Goal: Task Accomplishment & Management: Complete application form

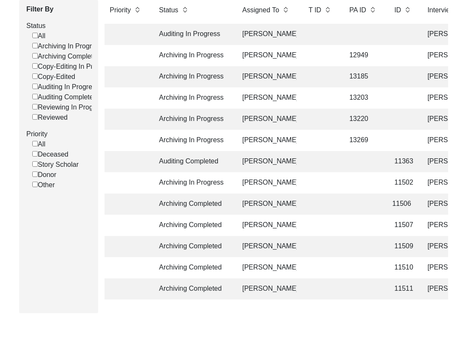
click at [405, 186] on td "11502" at bounding box center [402, 182] width 26 height 21
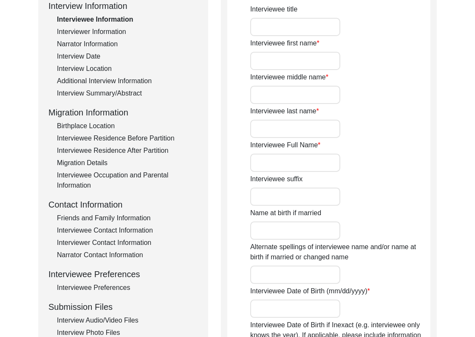
type input "Mr."
type input "[PERSON_NAME]"
type input "-"
type input "Kawdi Math"
type input "[PERSON_NAME] Math"
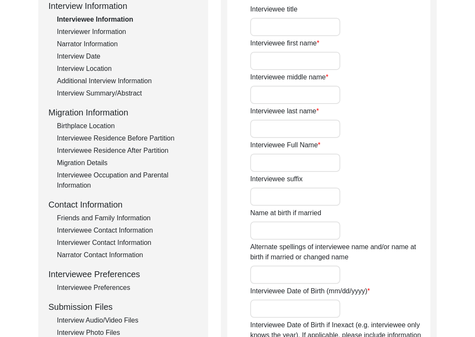
type input "[DATE]"
type input "83"
type input "Lingayat"
type input "[DEMOGRAPHIC_DATA]"
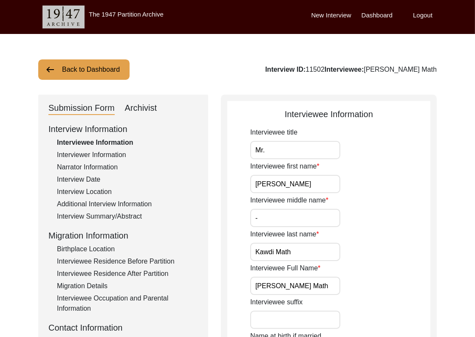
drag, startPoint x: 148, startPoint y: 108, endPoint x: 203, endPoint y: 129, distance: 58.4
click at [148, 108] on div "Archivist" at bounding box center [141, 108] width 32 height 14
select select "507"
select select "Archiving In Progress"
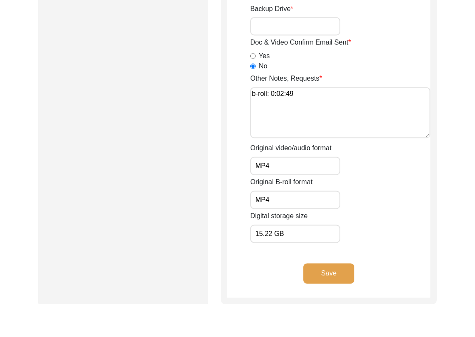
scroll to position [1269, 0]
click at [312, 30] on input "Backup Drive" at bounding box center [295, 26] width 90 height 18
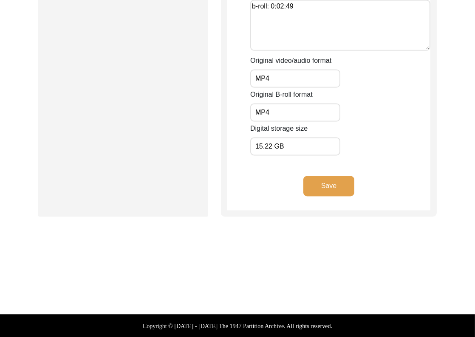
type input "23"
click at [322, 182] on button "Save" at bounding box center [328, 186] width 51 height 20
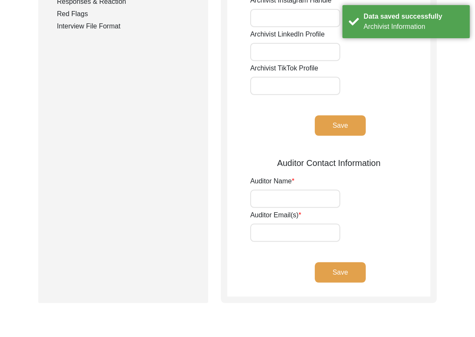
scroll to position [0, 0]
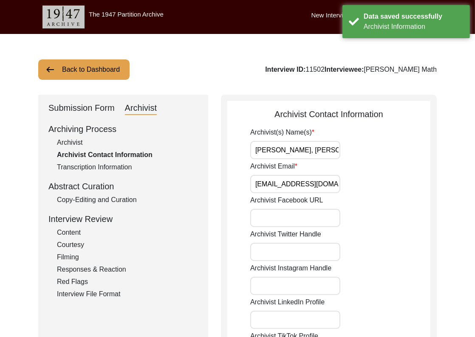
click at [53, 68] on img at bounding box center [50, 70] width 10 height 10
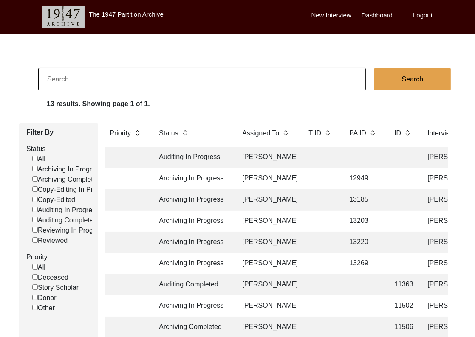
scroll to position [157, 0]
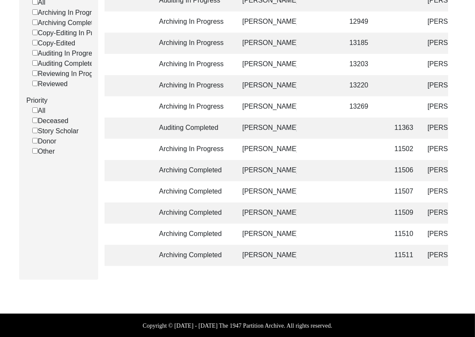
click at [413, 212] on td "11509" at bounding box center [402, 213] width 26 height 21
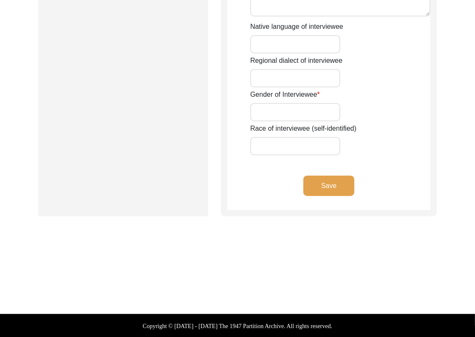
type input "Ms."
type input "[DEMOGRAPHIC_DATA]"
type input "-"
type input "Gulati"
type input "[PERSON_NAME]"
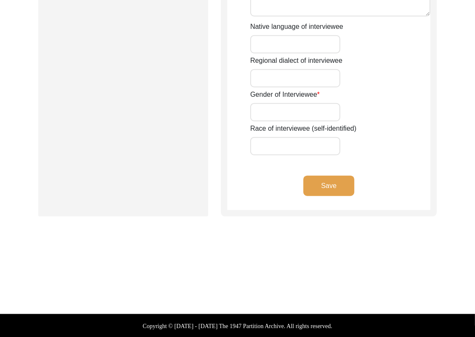
type input "[PERSON_NAME]"
type input "1937"
type input "88"
type input "[DEMOGRAPHIC_DATA]"
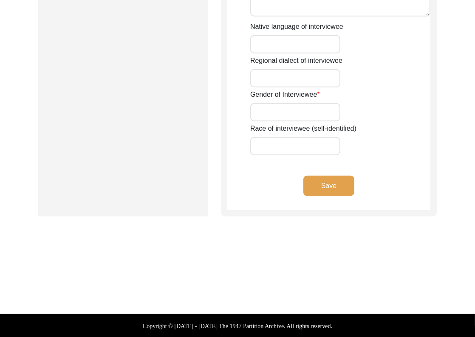
type input "Punjabi"
type input "Multani"
type input "[DEMOGRAPHIC_DATA]"
type input "Gulati/Khhatri"
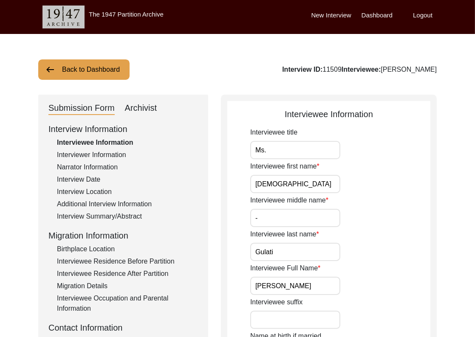
click at [148, 111] on div "Archivist" at bounding box center [141, 108] width 32 height 14
select select "507"
select select "Archiving Completed"
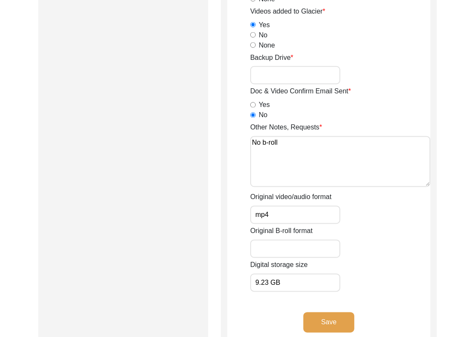
scroll to position [1216, 0]
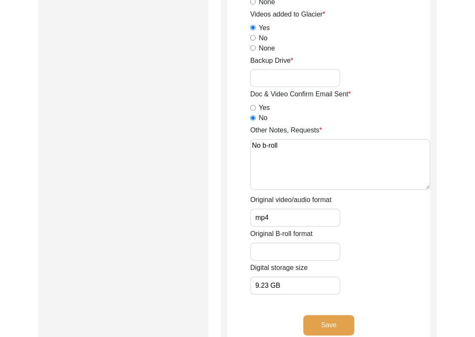
click at [294, 79] on input "Backup Drive" at bounding box center [295, 78] width 90 height 18
type input "23"
click at [338, 318] on button "Save" at bounding box center [328, 325] width 51 height 20
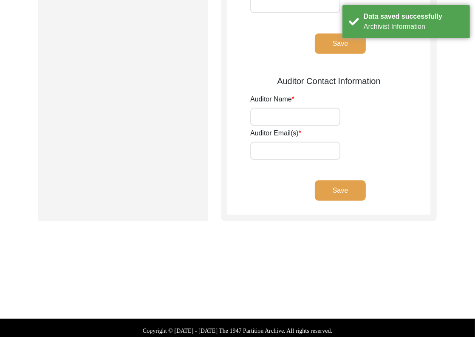
scroll to position [0, 0]
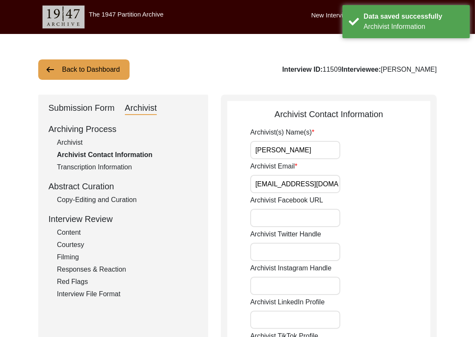
click at [104, 72] on button "Back to Dashboard" at bounding box center [83, 69] width 91 height 20
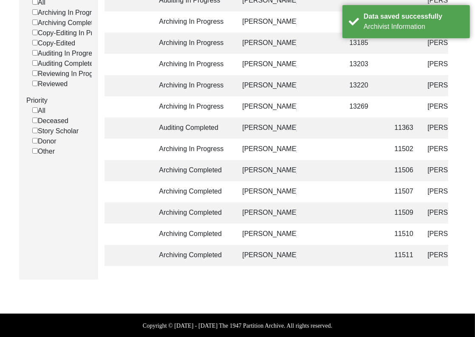
click at [430, 237] on td "[PERSON_NAME]" at bounding box center [464, 234] width 85 height 21
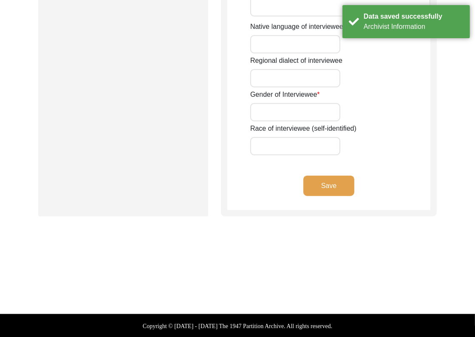
type input "Mrs."
type input "Chandramma"
type input "-"
type input "Leke"
type input "[PERSON_NAME]"
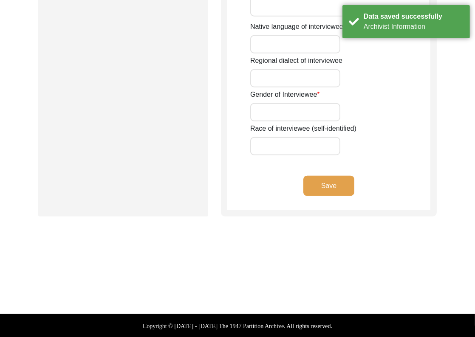
type input "[DATE]"
type input "Her official date of birth in [DEMOGRAPHIC_DATA]. But it is likely she was born…"
type input "76"
type input "[DEMOGRAPHIC_DATA]"
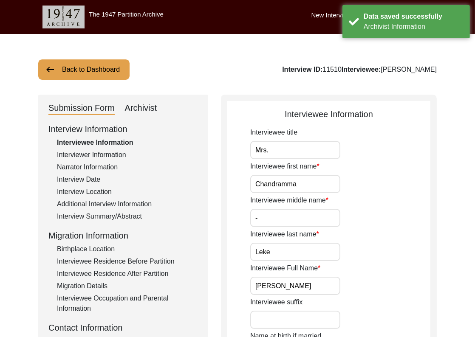
click at [139, 113] on div "Archivist" at bounding box center [141, 108] width 32 height 14
select select "507"
select select "Archiving Completed"
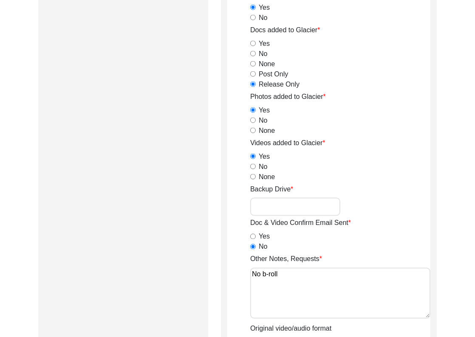
scroll to position [1129, 0]
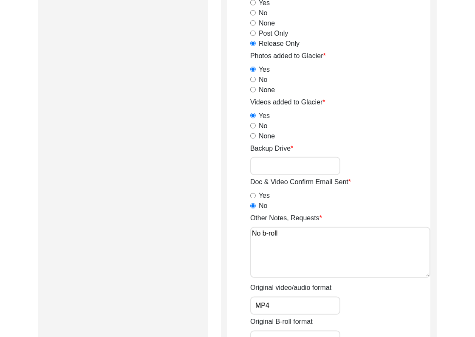
click at [304, 166] on input "Backup Drive" at bounding box center [295, 166] width 90 height 18
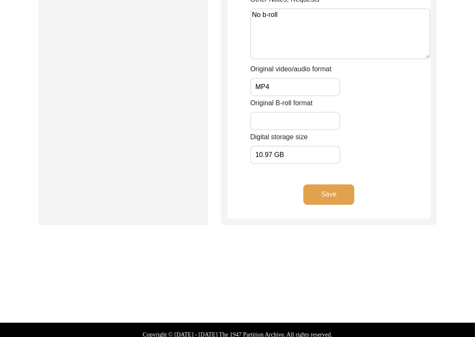
type input "23"
click at [322, 203] on button "Save" at bounding box center [328, 194] width 51 height 20
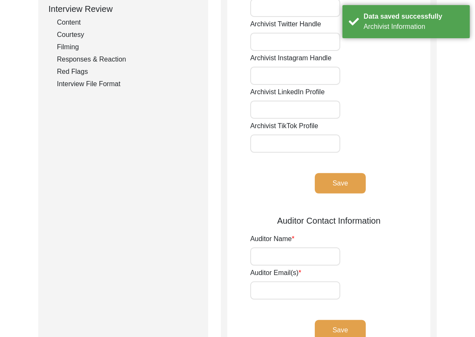
scroll to position [0, 0]
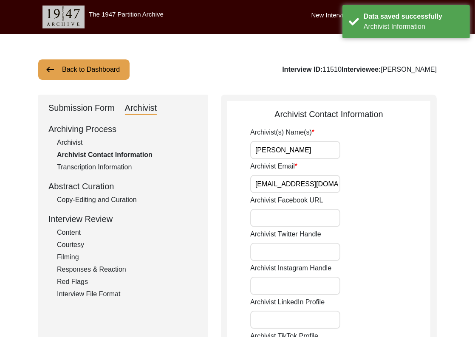
click at [94, 70] on button "Back to Dashboard" at bounding box center [83, 69] width 91 height 20
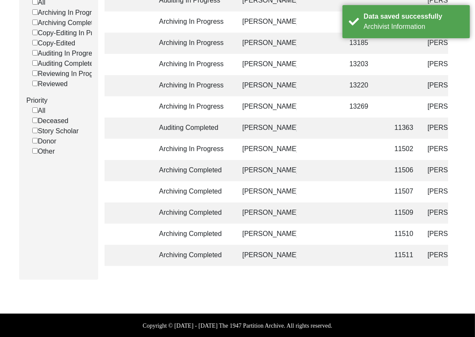
click at [406, 251] on td "11511" at bounding box center [402, 255] width 26 height 21
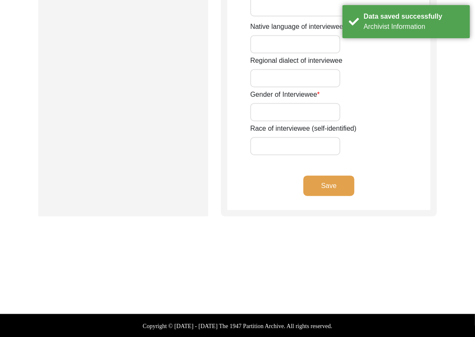
type input "Mr."
type input "[DEMOGRAPHIC_DATA]"
type input "Ramzan"
type input "Dhilon"
type input "[PERSON_NAME]"
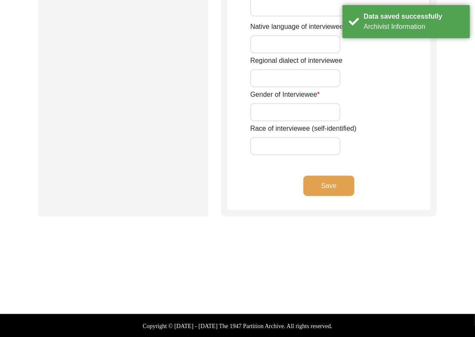
type input "[PERSON_NAME]"
type input "1937"
type input "88"
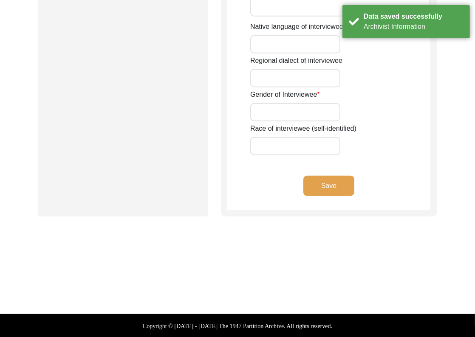
type input "[DEMOGRAPHIC_DATA]"
type input "Punjabi"
type input "Malwai"
type input "[DEMOGRAPHIC_DATA]"
type input "Jut (Dhilon)"
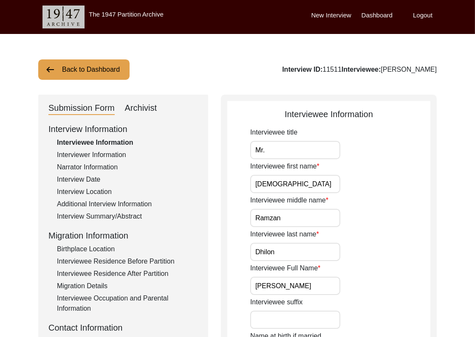
click at [133, 111] on div "Archivist" at bounding box center [141, 108] width 32 height 14
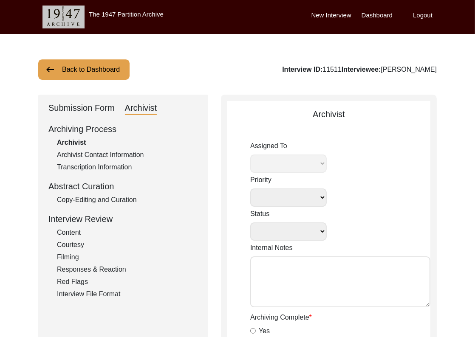
select select
select select "Archiving Completed"
type textarea "[DATE] Tori: Assigned to Lilly to archive. Due [DATE]"
radio input "true"
type input "[DATE]"
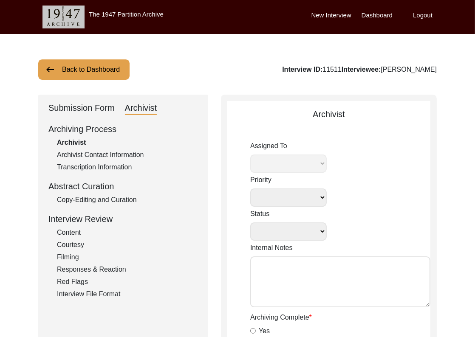
type textarea "[Loremipsu] do Sitame 39, 3580 co Adipiscin Elitsed Doeiusmodte Incididuntu • ‘…"
radio input "true"
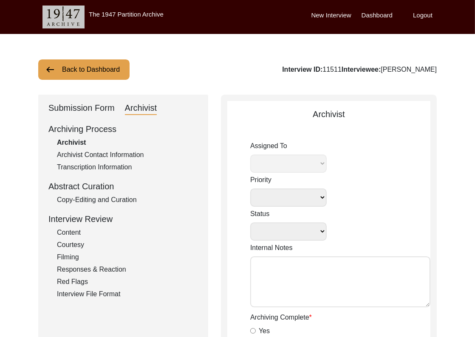
radio input "true"
type input "1:05:03"
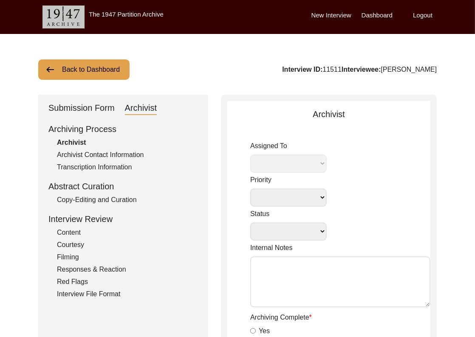
radio input "true"
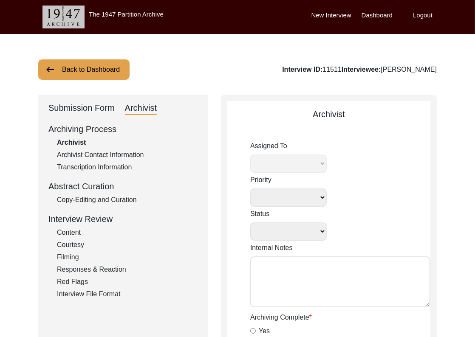
radio input "true"
type textarea "B-roll length: 0:02:38"
type input "MTS"
type input "8.76 GB"
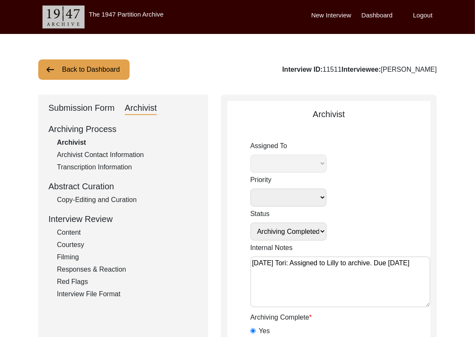
select select "507"
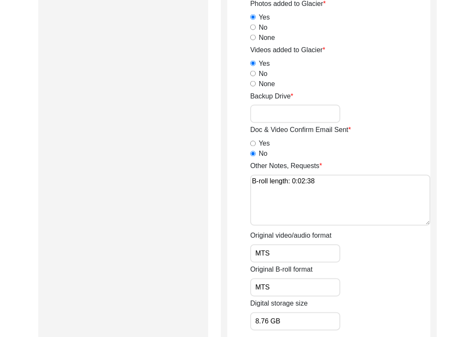
scroll to position [1241, 0]
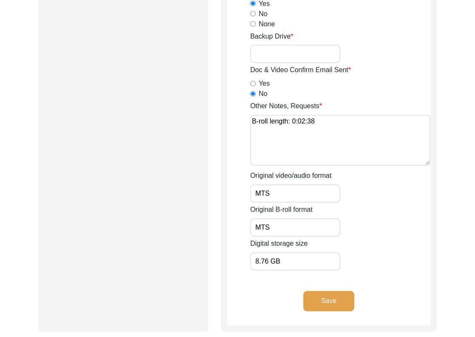
click at [297, 54] on input "Backup Drive" at bounding box center [295, 54] width 90 height 18
type input "23"
click at [327, 299] on button "Save" at bounding box center [328, 301] width 51 height 20
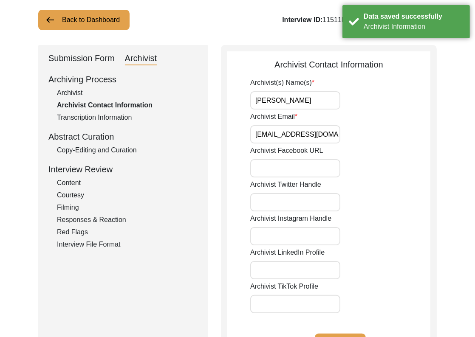
scroll to position [0, 0]
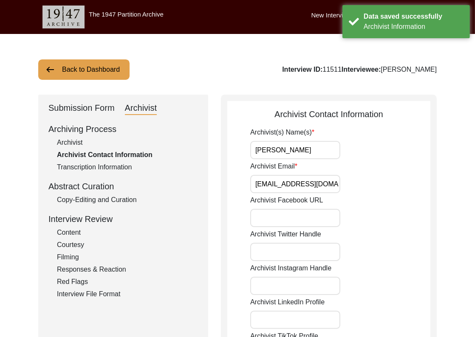
click at [99, 70] on button "Back to Dashboard" at bounding box center [83, 69] width 91 height 20
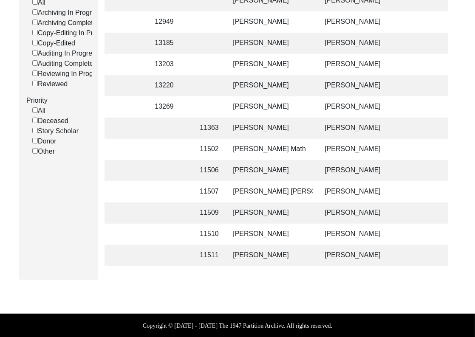
scroll to position [0, 203]
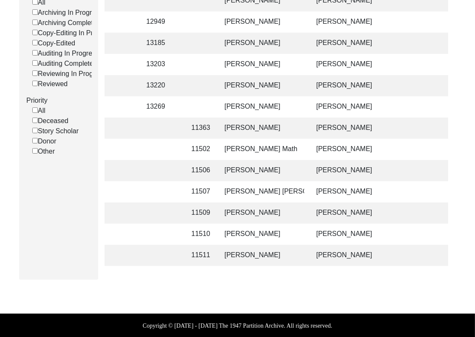
click at [280, 50] on td "[PERSON_NAME]" at bounding box center [261, 43] width 85 height 21
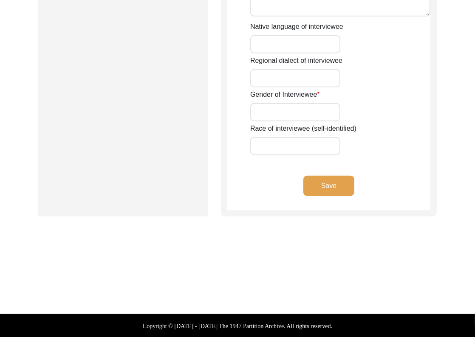
type input "Mr."
type input "Jahar"
type input "-"
type input "Das"
type input "[PERSON_NAME]"
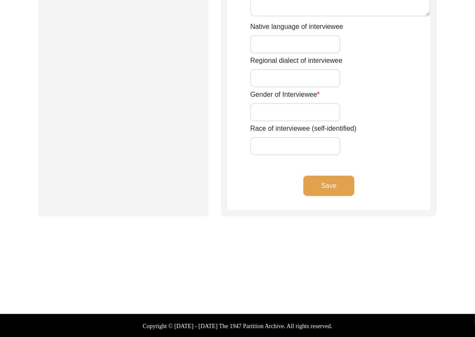
type input "[PERSON_NAME]"
type input "[DATE]"
type input "1946"
type input "78"
type input "[DEMOGRAPHIC_DATA]"
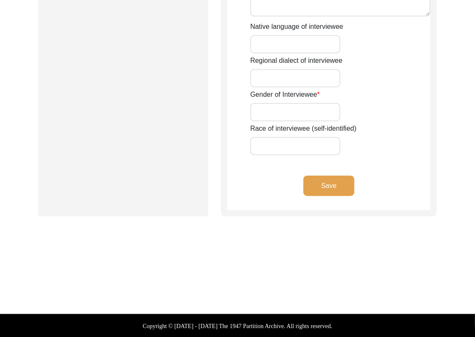
type input "Bangla"
type input "[GEOGRAPHIC_DATA]/[GEOGRAPHIC_DATA]"
type input "[DEMOGRAPHIC_DATA]"
type input "Scheduled Caste"
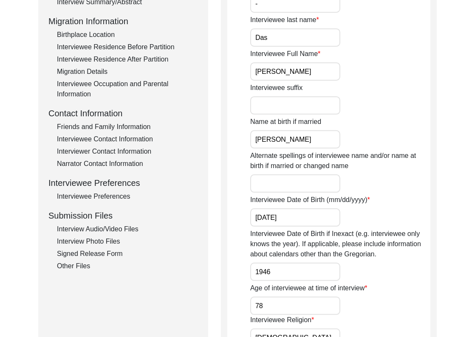
scroll to position [265, 0]
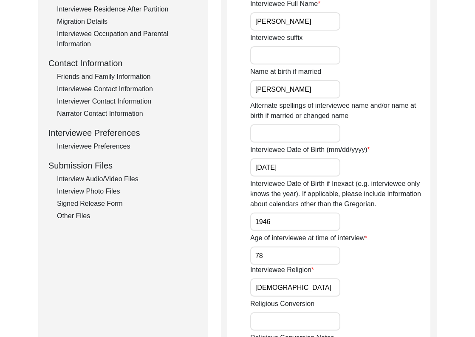
click at [80, 175] on div "Interview Audio/Video Files" at bounding box center [127, 179] width 141 height 10
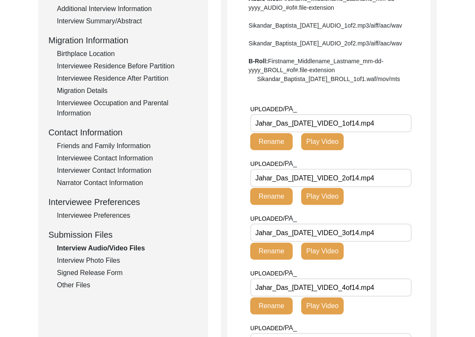
scroll to position [197, 0]
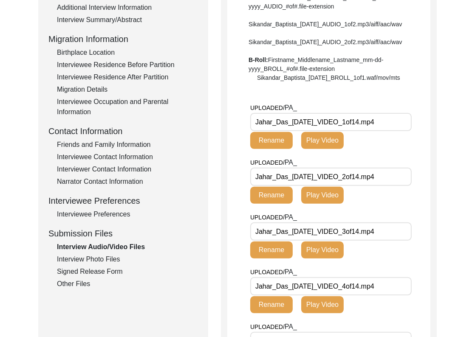
drag, startPoint x: 332, startPoint y: 149, endPoint x: 262, endPoint y: 152, distance: 70.9
click at [262, 131] on input "Jahar_Das_[DATE]_VIDEO_1of14.mp4" at bounding box center [330, 122] width 161 height 18
drag, startPoint x: 261, startPoint y: 152, endPoint x: 269, endPoint y: 151, distance: 8.1
click at [261, 131] on input "Jahar_Das_[DATE]_VIDEO_1of14.mp4" at bounding box center [330, 122] width 161 height 18
drag, startPoint x: 329, startPoint y: 149, endPoint x: 199, endPoint y: 149, distance: 130.4
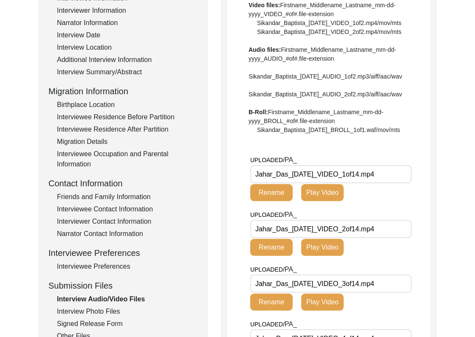
scroll to position [205, 0]
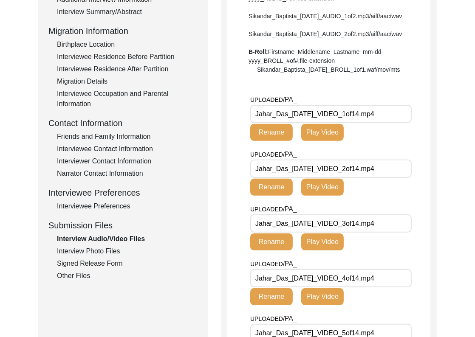
click at [110, 251] on div "Interview Photo Files" at bounding box center [127, 251] width 141 height 10
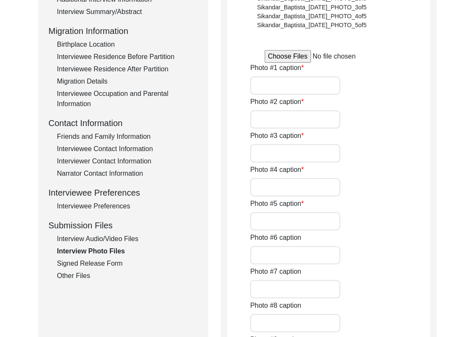
type input "A horizontal shot of [PERSON_NAME]"
type input "[PERSON_NAME] and [PERSON_NAME]"
type input "[PERSON_NAME] and [PERSON_NAME] in [PERSON_NAME] shop"
type input "A photo of [PERSON_NAME] passport issued in [DATE]"
type input "A photo of [PERSON_NAME] portrait page on his passport"
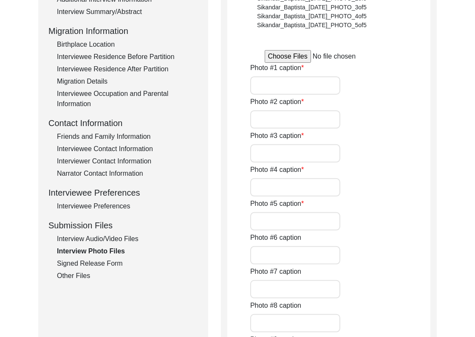
type input "[PERSON_NAME] and [PERSON_NAME] standing next to each other"
type input "2of6"
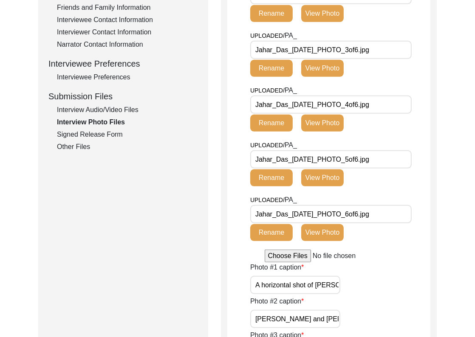
click at [99, 136] on div "Signed Release Form" at bounding box center [127, 135] width 141 height 10
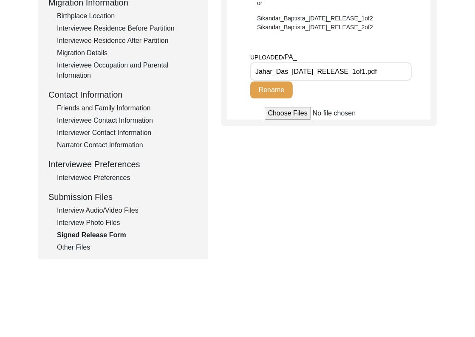
scroll to position [230, 0]
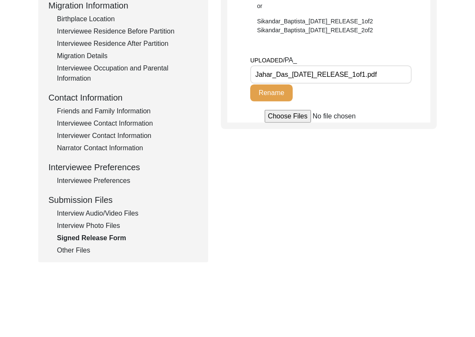
click at [126, 213] on div "Interview Audio/Video Files" at bounding box center [127, 213] width 141 height 10
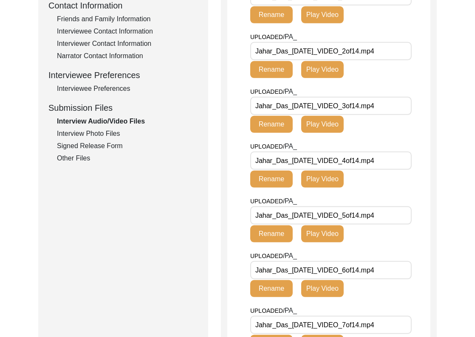
scroll to position [221, 0]
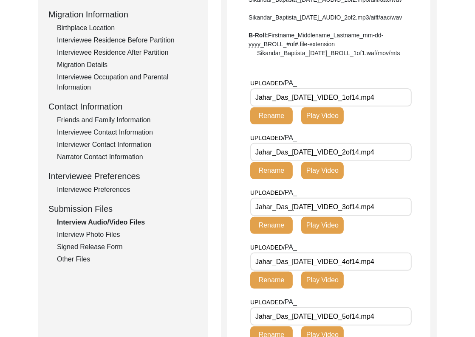
click at [86, 224] on div "Interview Audio/Video Files" at bounding box center [127, 222] width 141 height 10
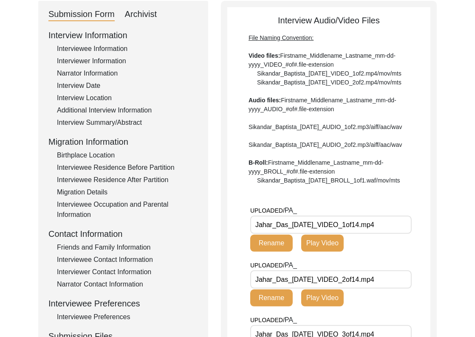
scroll to position [0, 0]
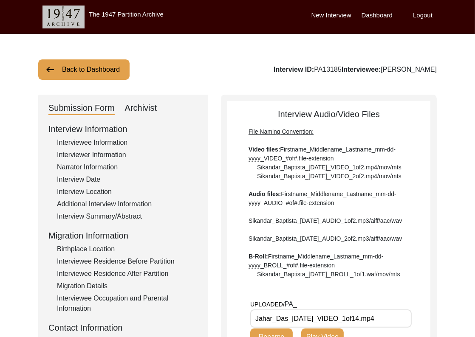
click at [101, 65] on button "Back to Dashboard" at bounding box center [83, 69] width 91 height 20
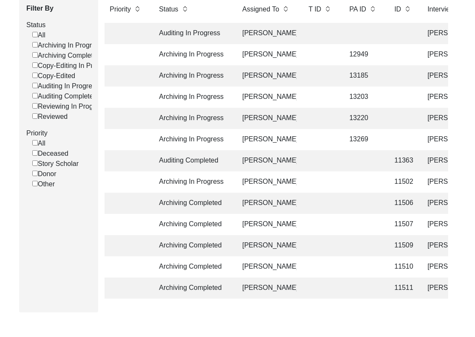
scroll to position [157, 0]
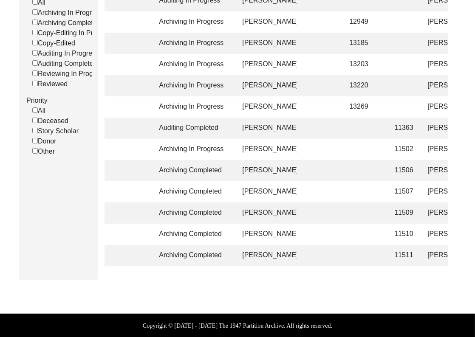
click at [413, 190] on td "11507" at bounding box center [402, 191] width 26 height 21
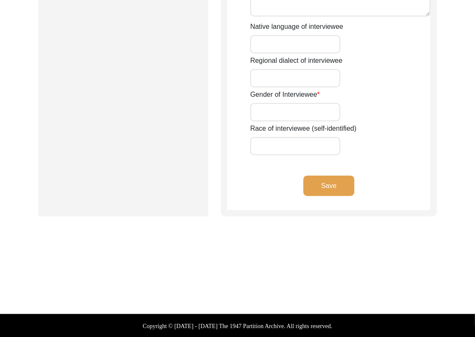
type input "Mr."
type input "[PERSON_NAME]"
type input "[PERSON_NAME] [PERSON_NAME]"
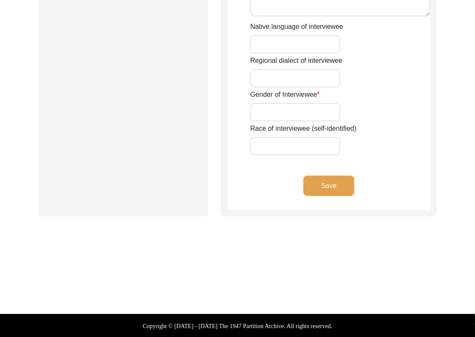
type input "1942"
type input "Interviewee doesn't remember his exact birthdate. He remembers he was 5 at the …"
type input "83"
type input "[DEMOGRAPHIC_DATA]"
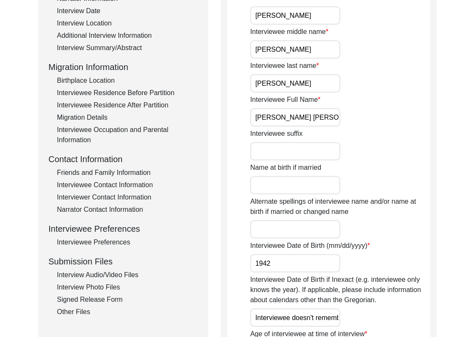
scroll to position [85, 0]
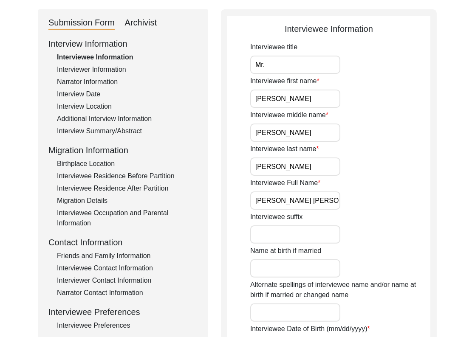
click at [145, 25] on div "Archivist" at bounding box center [141, 23] width 32 height 14
select select "507"
select select "Archiving Completed"
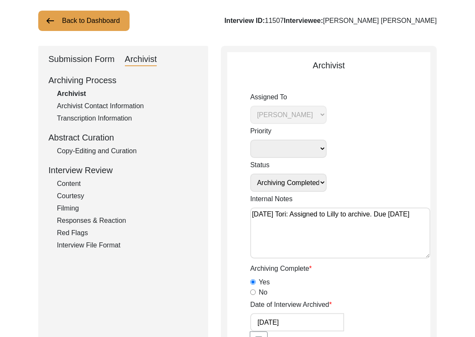
scroll to position [0, 0]
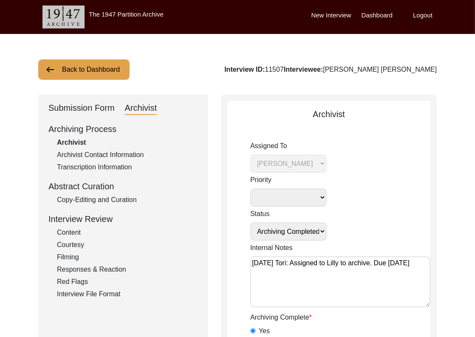
click at [102, 70] on button "Back to Dashboard" at bounding box center [83, 69] width 91 height 20
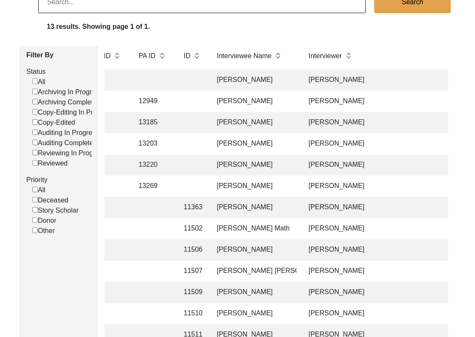
scroll to position [66, 0]
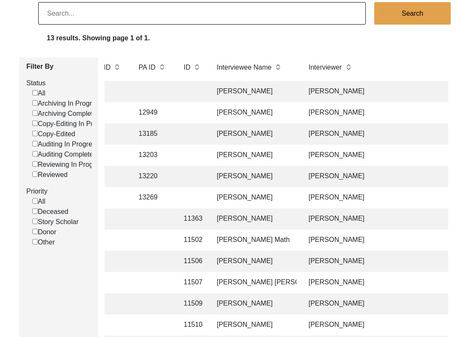
click at [234, 135] on td "[PERSON_NAME]" at bounding box center [253, 134] width 85 height 21
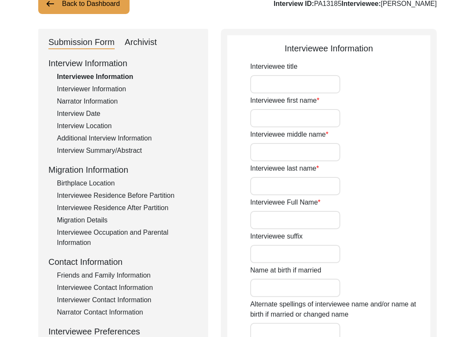
type input "Mr."
type input "Jahar"
type input "-"
type input "Das"
type input "[PERSON_NAME]"
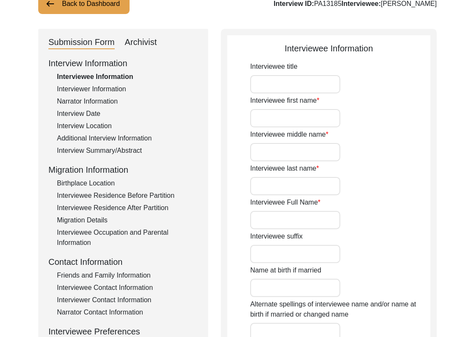
type input "[PERSON_NAME]"
type input "[DATE]"
type input "1946"
type input "78"
type input "[DEMOGRAPHIC_DATA]"
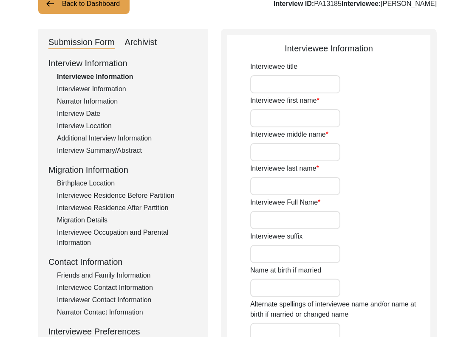
type input "Bangla"
type input "[GEOGRAPHIC_DATA]/[GEOGRAPHIC_DATA]"
type input "[DEMOGRAPHIC_DATA]"
type input "Scheduled Caste"
click at [146, 44] on div "Archivist" at bounding box center [141, 43] width 32 height 14
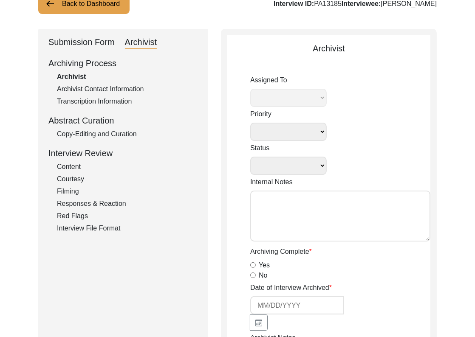
select select
select select "Archiving In Progress"
type textarea "[DATE] Tori: Assigned to Lilly to archive. Due [DATE] Tori [DATE]: for archivis…"
radio input "true"
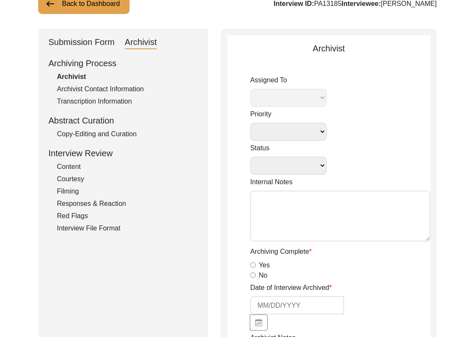
type input "[DATE]"
type textarea "[Loremipsu] do Sitame 6, 7654 co Adipiscin Elitsed Doeiusmodte Incididuntu - la…"
radio input "true"
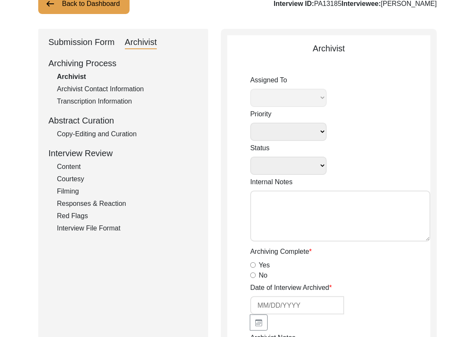
radio input "true"
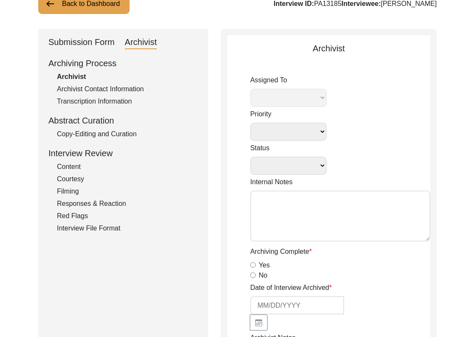
type input "1:05:50"
type textarea "B-roll length: 0:03:13"
type input "mp4"
type input "mov"
type input "14.14 GB"
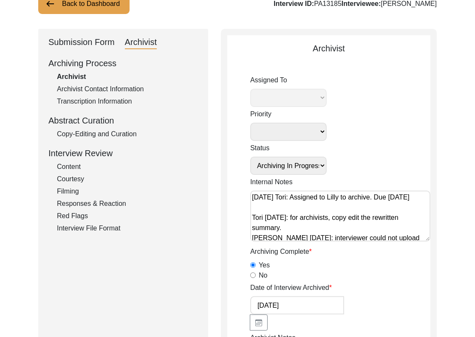
select select "507"
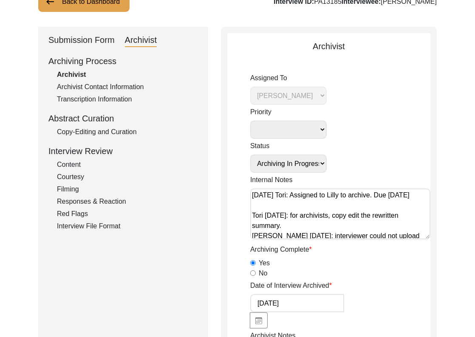
click at [86, 42] on div "Submission Form" at bounding box center [81, 41] width 66 height 14
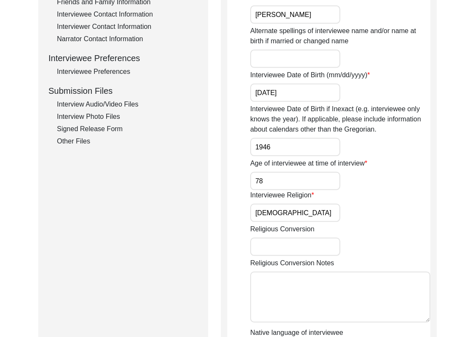
click at [88, 105] on div "Interview Audio/Video Files" at bounding box center [127, 104] width 141 height 10
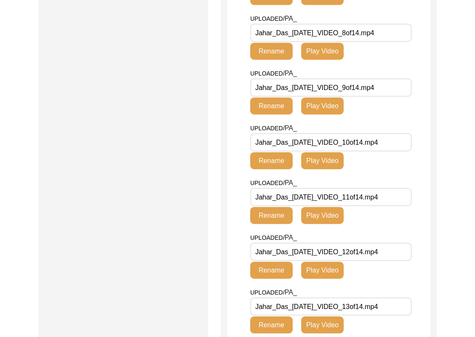
scroll to position [888, 0]
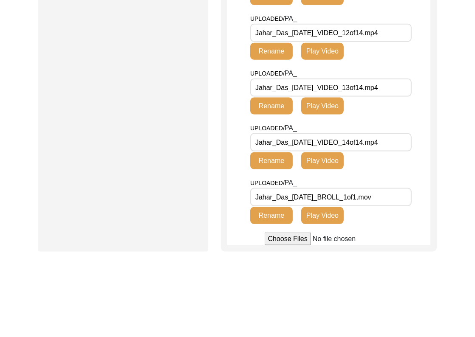
click at [386, 206] on input "Jahar_Das_[DATE]_BROLL_1of1.mov" at bounding box center [330, 197] width 161 height 18
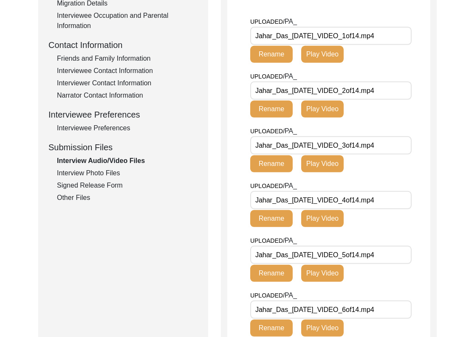
scroll to position [246, 0]
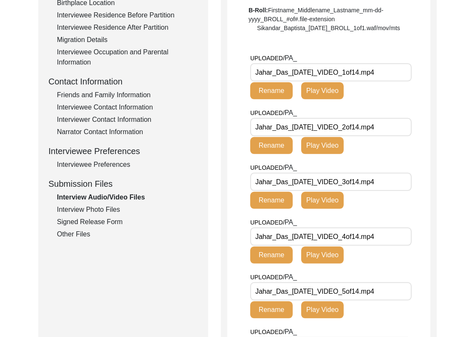
click at [106, 214] on div "Interview Photo Files" at bounding box center [127, 210] width 141 height 10
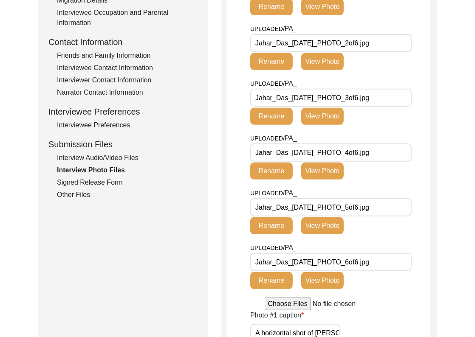
scroll to position [287, 0]
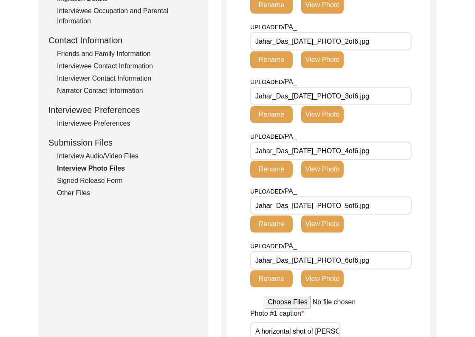
click at [96, 180] on div "Signed Release Form" at bounding box center [127, 181] width 141 height 10
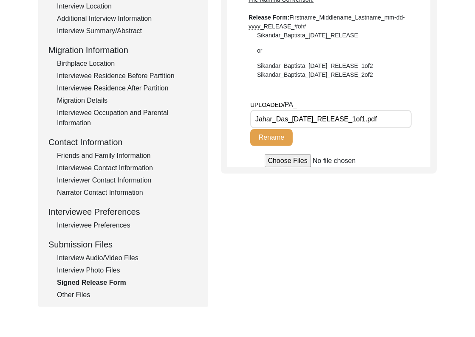
scroll to position [186, 0]
click at [390, 120] on input "Jahar_Das_[DATE]_RELEASE_1of1.pdf" at bounding box center [330, 119] width 161 height 18
click at [74, 297] on div "Other Files" at bounding box center [127, 295] width 141 height 10
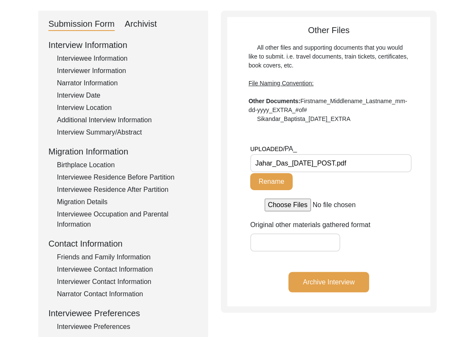
scroll to position [0, 0]
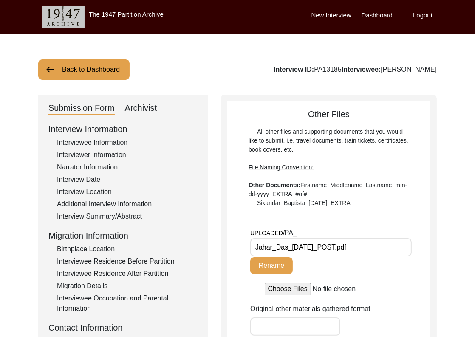
click at [111, 154] on div "Interviewer Information" at bounding box center [127, 155] width 141 height 10
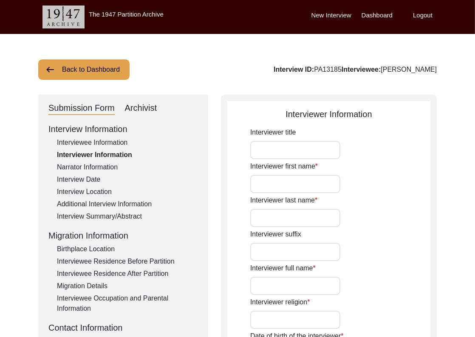
type input "Shreya"
type input "Chakraborty"
type input "[PERSON_NAME]"
type input "[DEMOGRAPHIC_DATA]"
type input "[DATE]"
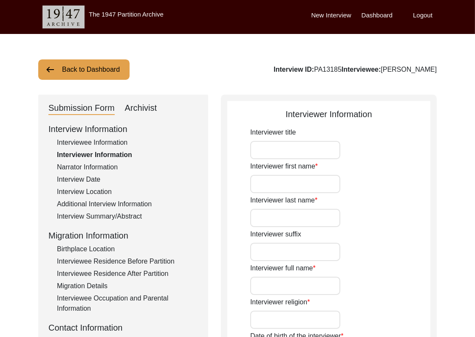
type input "Serampore, [GEOGRAPHIC_DATA], [GEOGRAPHIC_DATA]"
type input "Independent Researcher"
type input "Shreya"
type input "Chakraborty"
type input "[PERSON_NAME]"
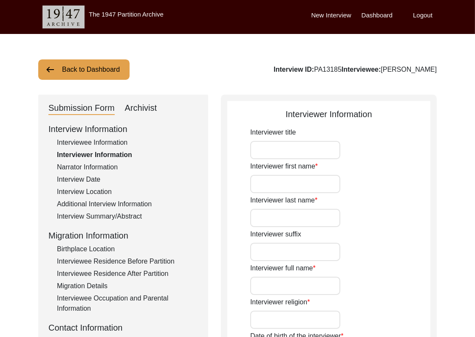
type input "Citizen Historian"
type textarea "I, [PERSON_NAME] have completed my post graduation from [GEOGRAPHIC_DATA] with …"
type input "Bangla"
type input "Rarhi"
type textarea "The interviewer has come in contact with the interviewee through a mutual frien…"
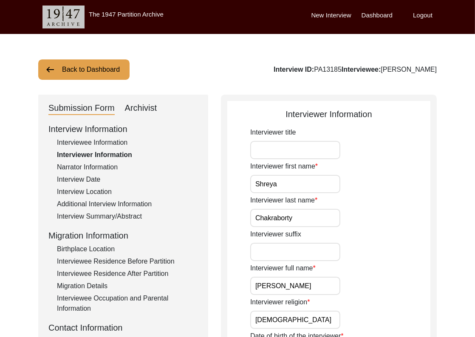
click at [112, 145] on div "Interviewee Information" at bounding box center [127, 143] width 141 height 10
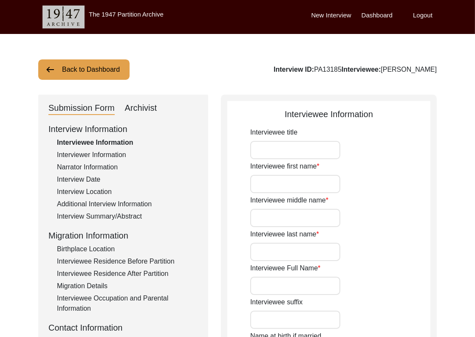
type input "Mr."
type input "Jahar"
type input "-"
type input "Das"
type input "[PERSON_NAME]"
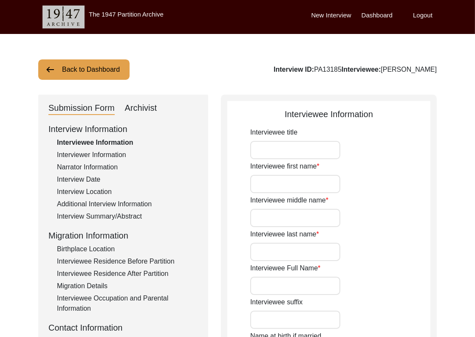
type input "[PERSON_NAME]"
type input "[DATE]"
type input "1946"
type input "78"
type input "[DEMOGRAPHIC_DATA]"
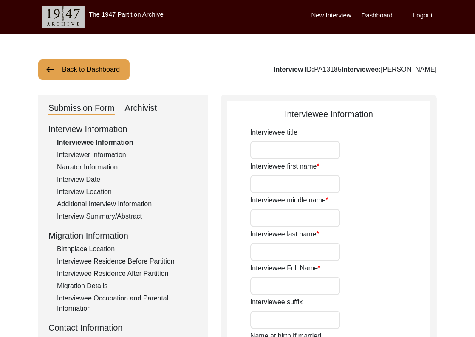
type input "Bangla"
type input "[GEOGRAPHIC_DATA]/[GEOGRAPHIC_DATA]"
type input "[DEMOGRAPHIC_DATA]"
type input "Scheduled Caste"
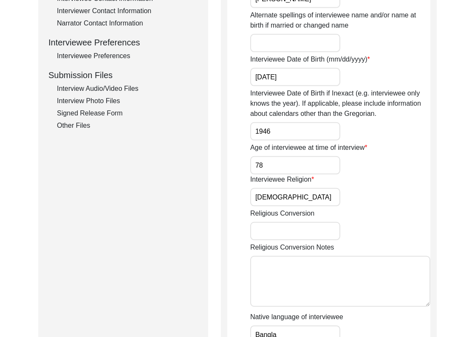
scroll to position [242, 0]
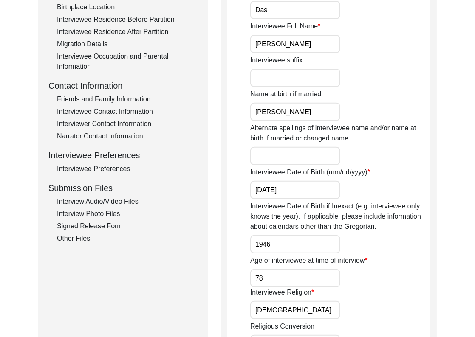
click at [108, 199] on div "Interview Audio/Video Files" at bounding box center [127, 202] width 141 height 10
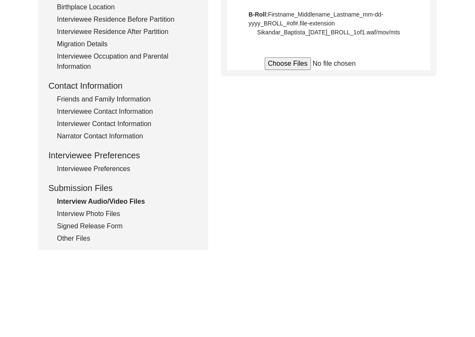
click at [82, 239] on div "Other Files" at bounding box center [127, 239] width 141 height 10
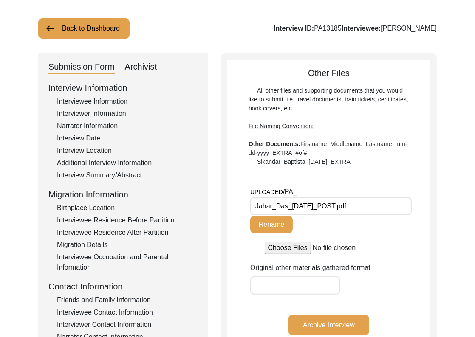
scroll to position [65, 0]
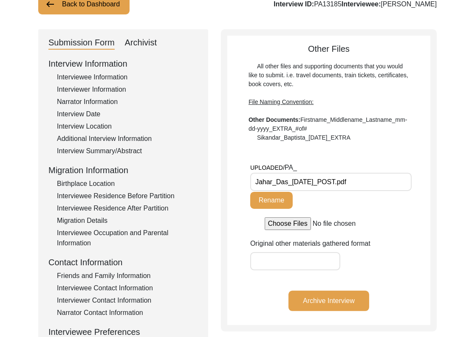
click at [388, 182] on input "Jahar_Das_[DATE]_POST.pdf" at bounding box center [330, 182] width 161 height 18
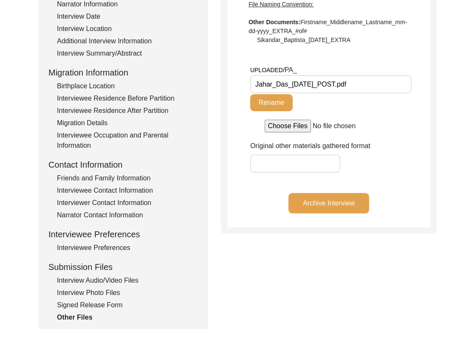
scroll to position [169, 0]
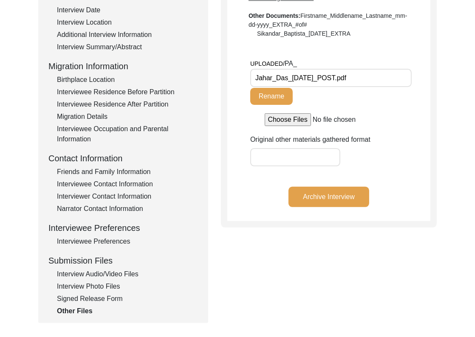
click at [103, 298] on div "Signed Release Form" at bounding box center [127, 299] width 141 height 10
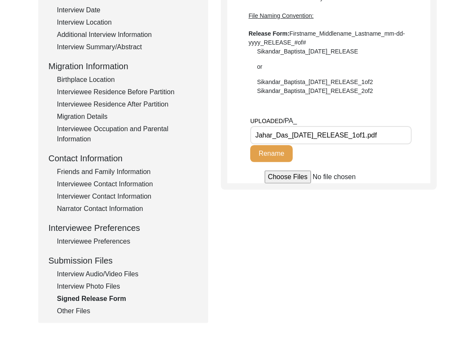
click at [100, 292] on div "Interview Information Interviewee Information Interviewer Information Narrator …" at bounding box center [122, 134] width 149 height 363
click at [101, 290] on div "Interview Photo Files" at bounding box center [127, 287] width 141 height 10
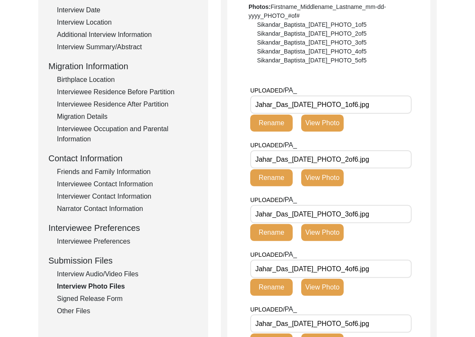
click at [105, 279] on div "Interview Information Interviewee Information Interviewer Information Narrator …" at bounding box center [122, 134] width 149 height 363
click at [106, 276] on div "Interview Audio/Video Files" at bounding box center [127, 274] width 141 height 10
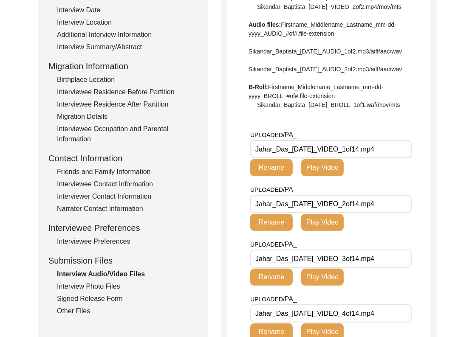
click at [85, 312] on div "Other Files" at bounding box center [127, 311] width 141 height 10
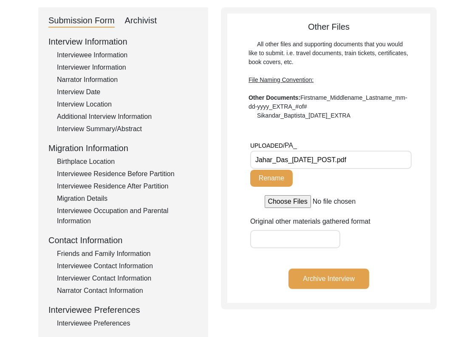
scroll to position [181, 0]
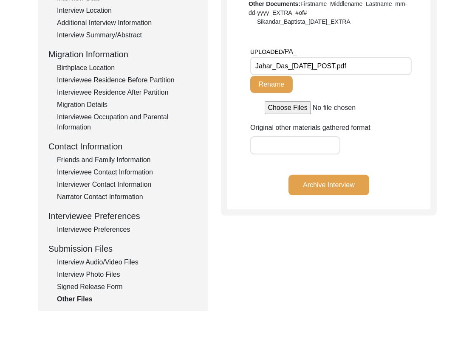
click at [327, 189] on button "Archive Interview" at bounding box center [328, 185] width 81 height 20
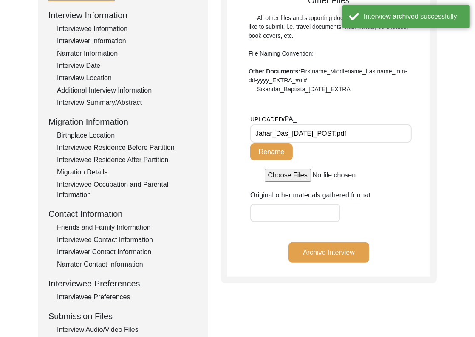
scroll to position [0, 0]
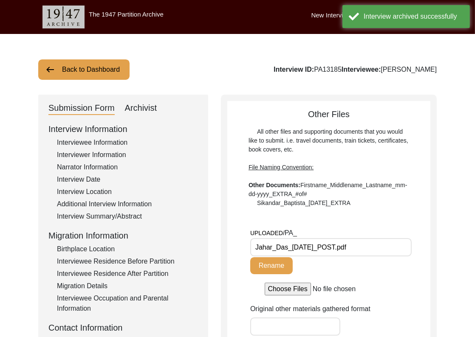
click at [113, 70] on button "Back to Dashboard" at bounding box center [83, 69] width 91 height 20
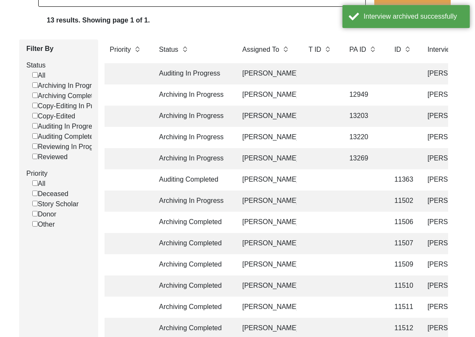
scroll to position [157, 0]
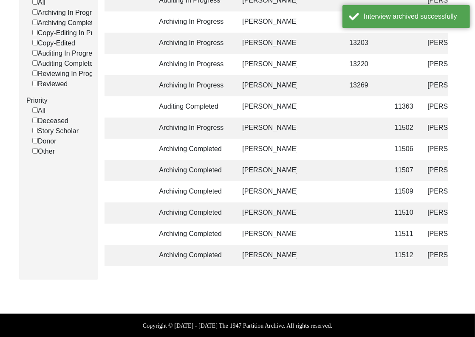
click at [414, 253] on td "11512" at bounding box center [402, 255] width 26 height 21
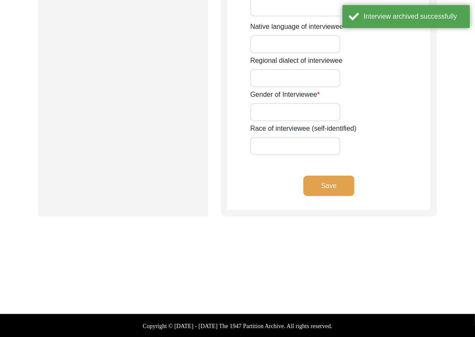
type input "Mr."
type input "Jahar"
type input "-"
type input "Das"
type input "[PERSON_NAME]"
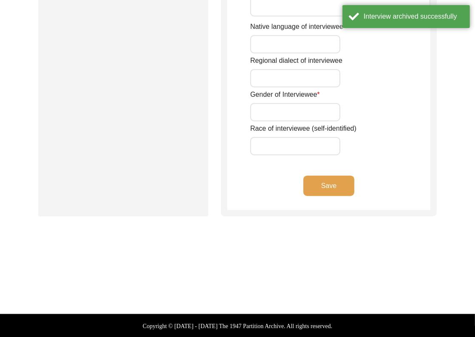
type input "[PERSON_NAME]"
type input "[DATE]"
type input "1946"
type input "78"
type input "[DEMOGRAPHIC_DATA]"
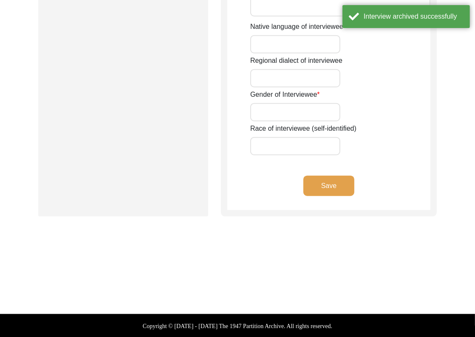
type input "Bangla"
type input "[GEOGRAPHIC_DATA]/[GEOGRAPHIC_DATA]"
type input "[DEMOGRAPHIC_DATA]"
type input "Scheduled Caste"
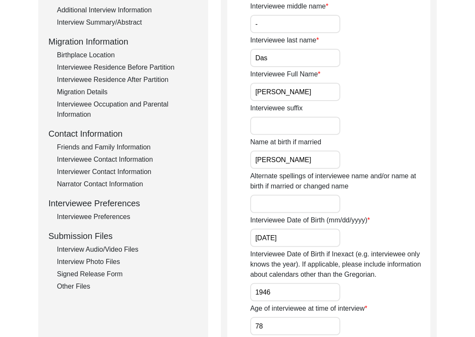
scroll to position [210, 0]
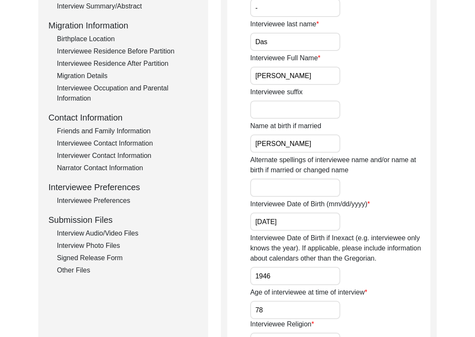
drag, startPoint x: 96, startPoint y: 231, endPoint x: 149, endPoint y: 227, distance: 54.1
click at [96, 231] on div "Interview Audio/Video Files" at bounding box center [127, 233] width 141 height 10
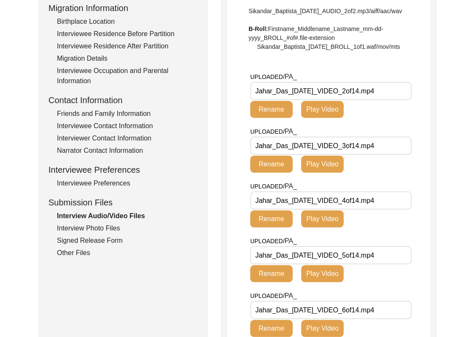
scroll to position [0, 0]
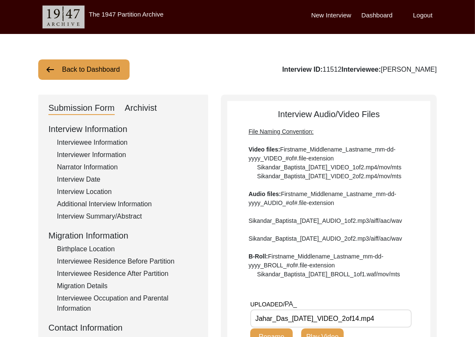
click at [142, 109] on div "Archivist" at bounding box center [141, 108] width 32 height 14
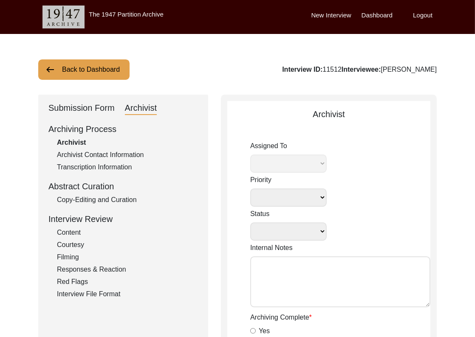
select select
select select "Archiving Completed"
type textarea "[DATE] Tori: Assigned to Lilly to archive. Due [DATE] Tori [DATE]: for archivis…"
radio input "true"
type input "[DATE]"
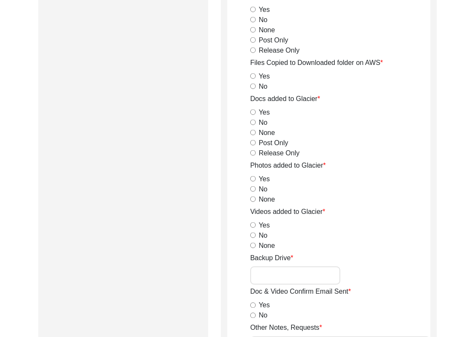
scroll to position [909, 0]
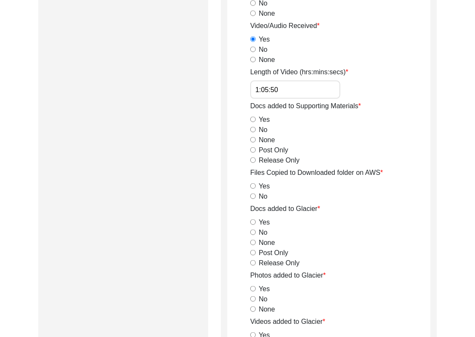
click at [252, 118] on input "Yes" at bounding box center [253, 120] width 6 height 6
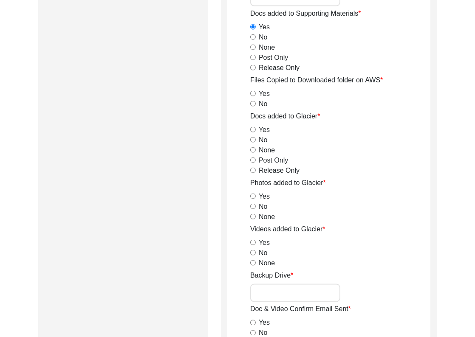
scroll to position [1002, 0]
click at [253, 93] on input "Yes" at bounding box center [253, 94] width 6 height 6
click at [252, 130] on input "Yes" at bounding box center [253, 130] width 6 height 6
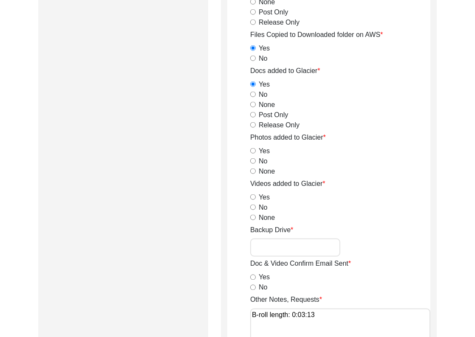
scroll to position [1060, 0]
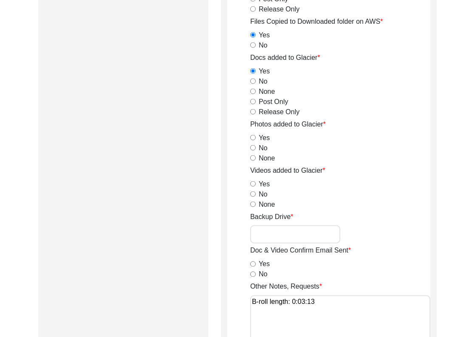
click at [252, 137] on input "Yes" at bounding box center [253, 138] width 6 height 6
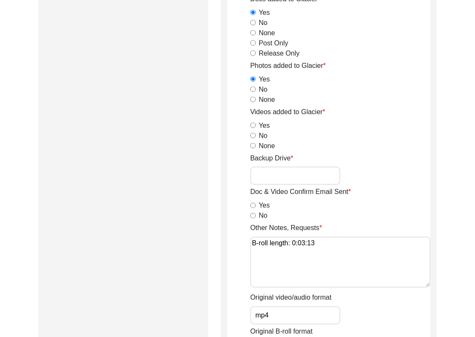
click at [252, 126] on input "Yes" at bounding box center [253, 126] width 6 height 6
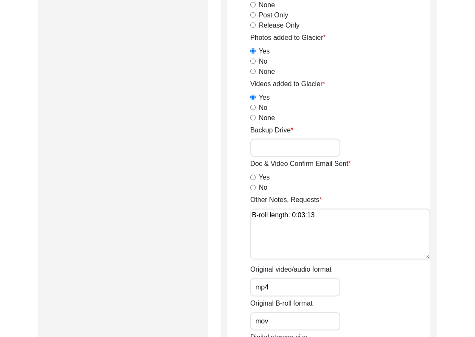
scroll to position [1149, 0]
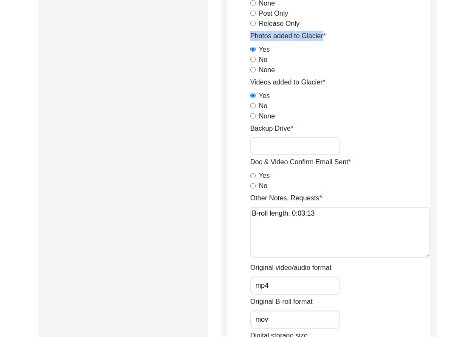
drag, startPoint x: 249, startPoint y: 38, endPoint x: 334, endPoint y: 38, distance: 84.9
click at [335, 66] on div "None" at bounding box center [340, 70] width 180 height 10
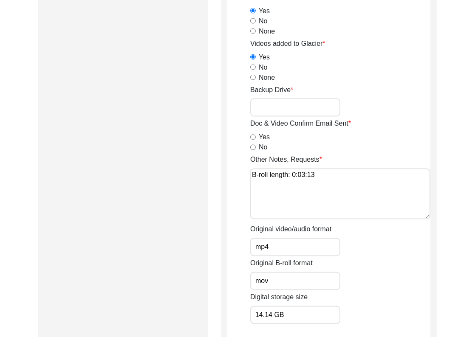
scroll to position [1189, 0]
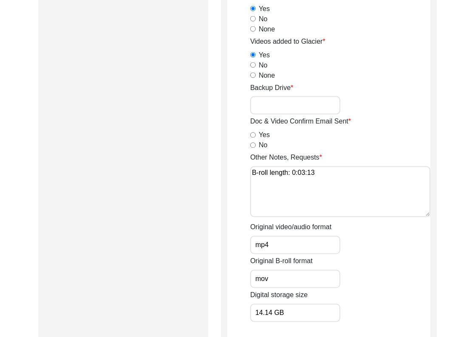
click at [254, 144] on input "No" at bounding box center [253, 146] width 6 height 6
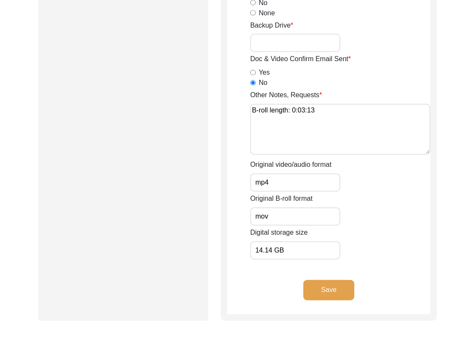
click at [338, 290] on button "Save" at bounding box center [328, 290] width 51 height 20
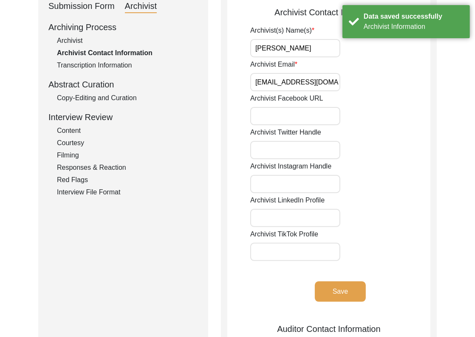
scroll to position [0, 0]
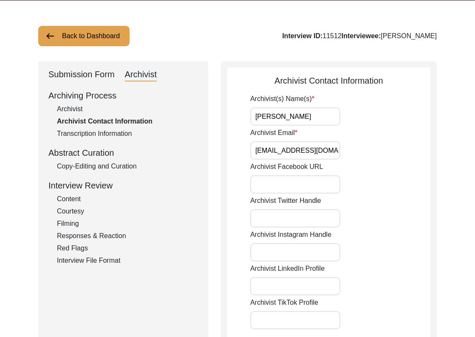
drag, startPoint x: 73, startPoint y: 105, endPoint x: 91, endPoint y: 108, distance: 18.6
click at [73, 105] on div "Archivist" at bounding box center [127, 109] width 141 height 10
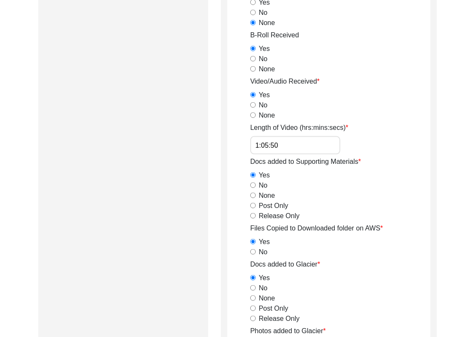
scroll to position [864, 0]
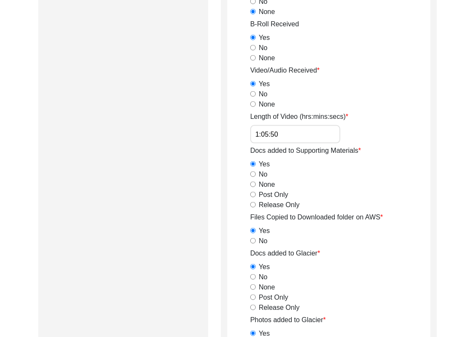
drag, startPoint x: 323, startPoint y: 135, endPoint x: 209, endPoint y: 128, distance: 114.4
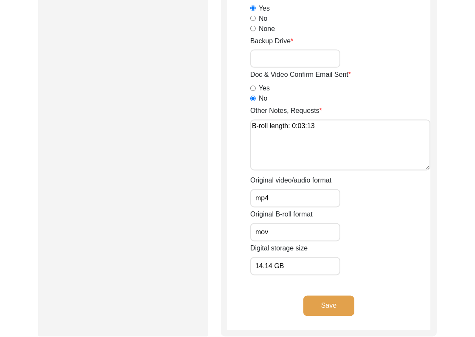
scroll to position [1314, 0]
